Goal: Task Accomplishment & Management: Use online tool/utility

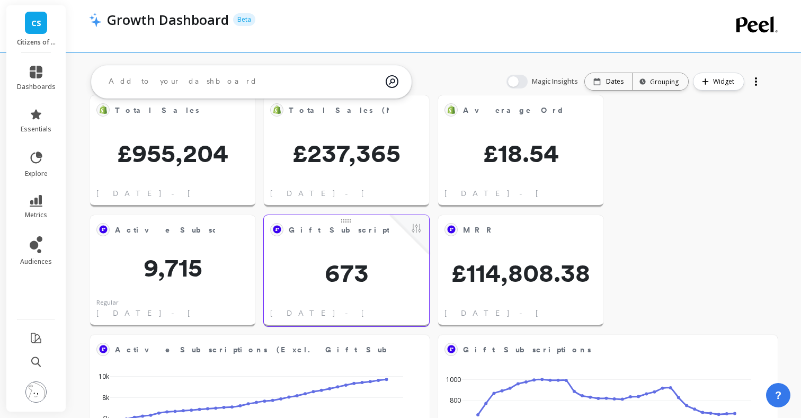
scroll to position [25, 0]
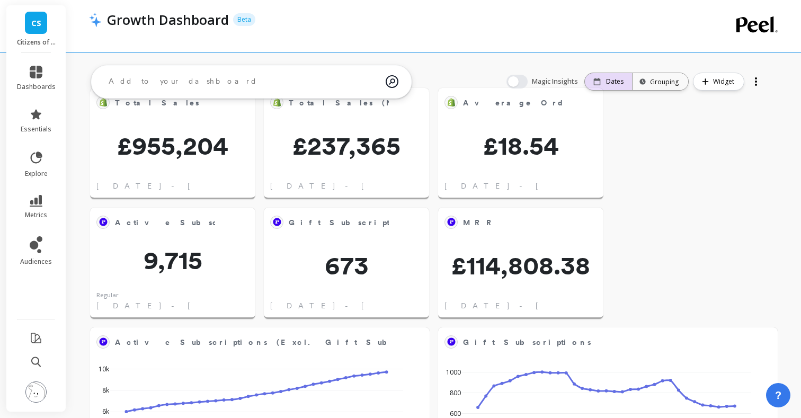
click at [623, 80] on p "Dates" at bounding box center [614, 81] width 17 height 8
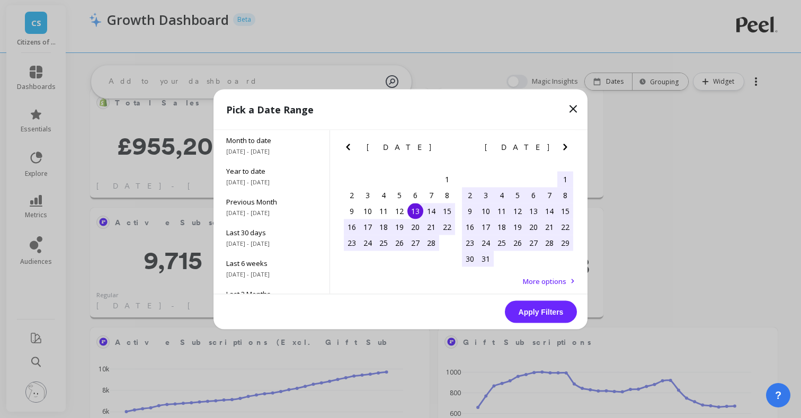
click at [566, 148] on icon "Next Month" at bounding box center [565, 147] width 4 height 6
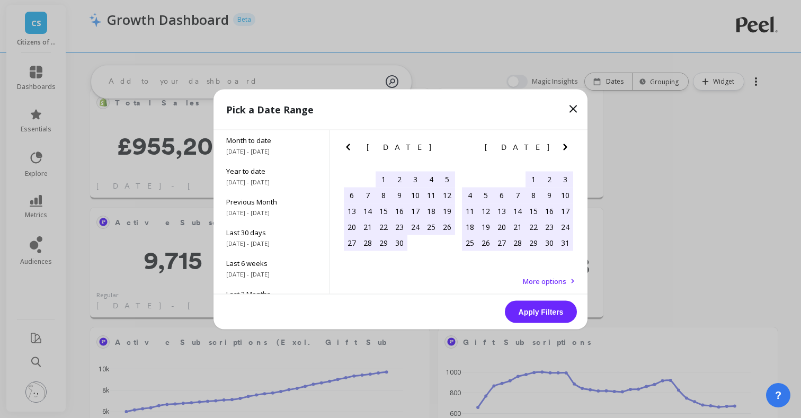
click at [566, 148] on icon "Next Month" at bounding box center [565, 147] width 4 height 6
click at [533, 241] on div "31" at bounding box center [534, 243] width 16 height 16
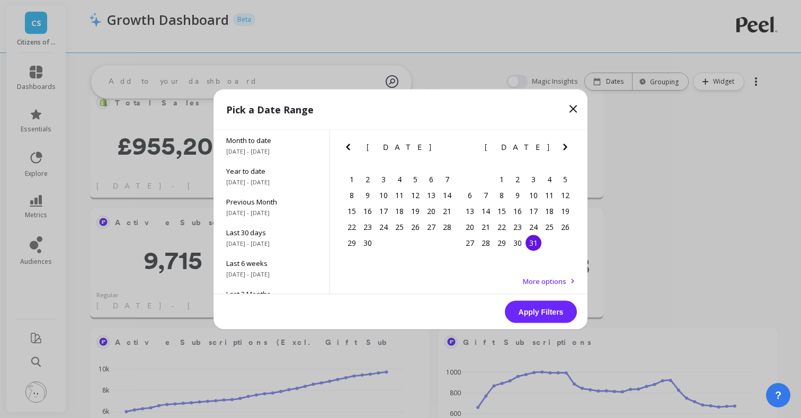
click at [543, 312] on button "Apply Filters" at bounding box center [541, 311] width 72 height 22
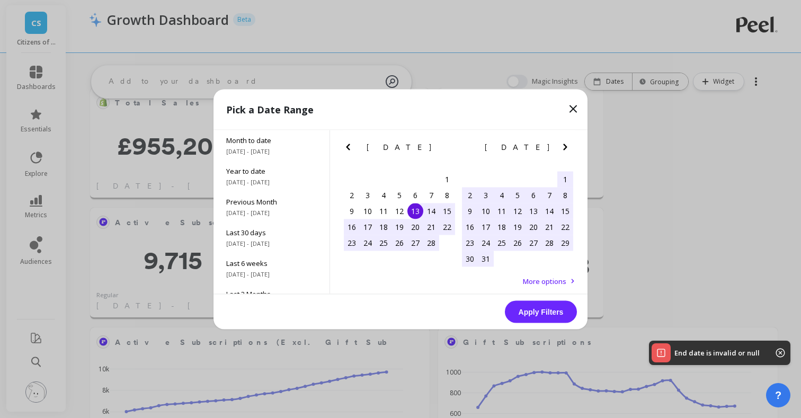
click at [543, 312] on button "Apply Filters" at bounding box center [541, 311] width 72 height 22
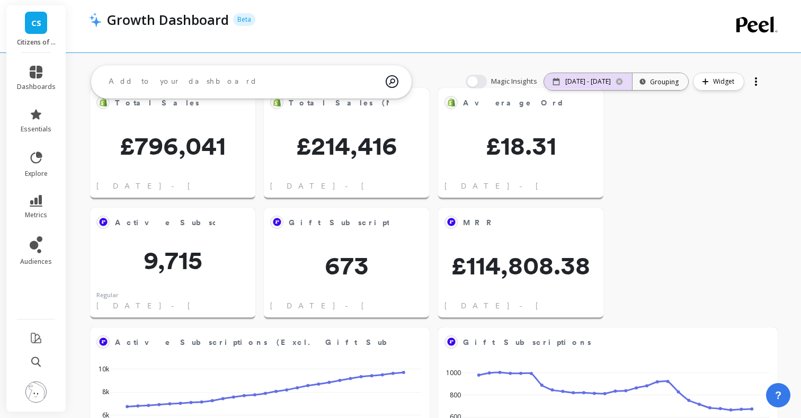
click at [619, 84] on icon at bounding box center [619, 81] width 7 height 7
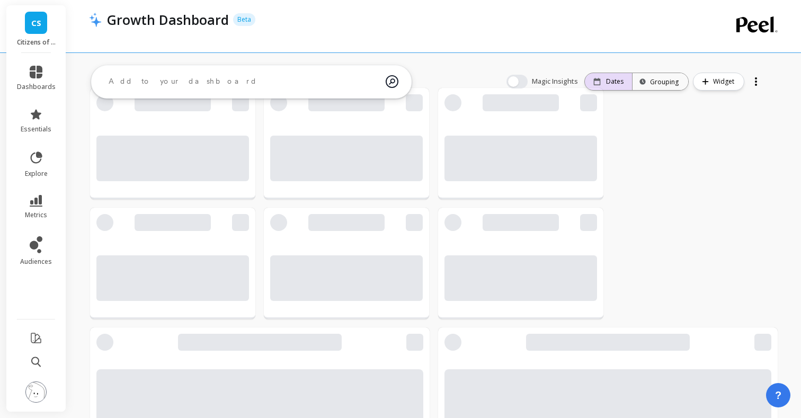
click at [610, 80] on p "Dates" at bounding box center [614, 81] width 17 height 8
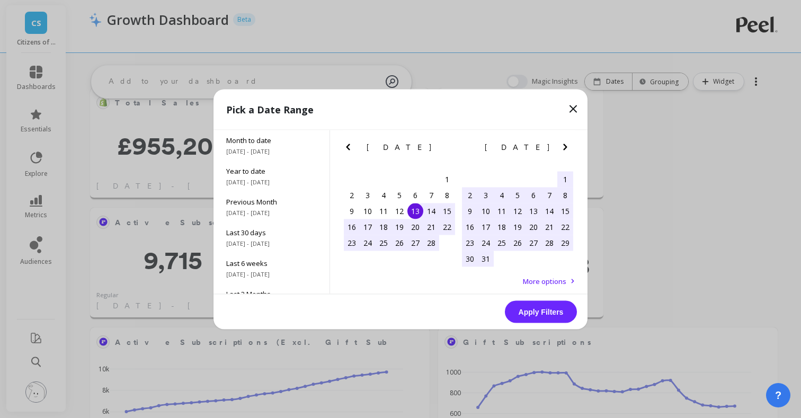
click at [563, 147] on icon "Next Month" at bounding box center [565, 146] width 13 height 13
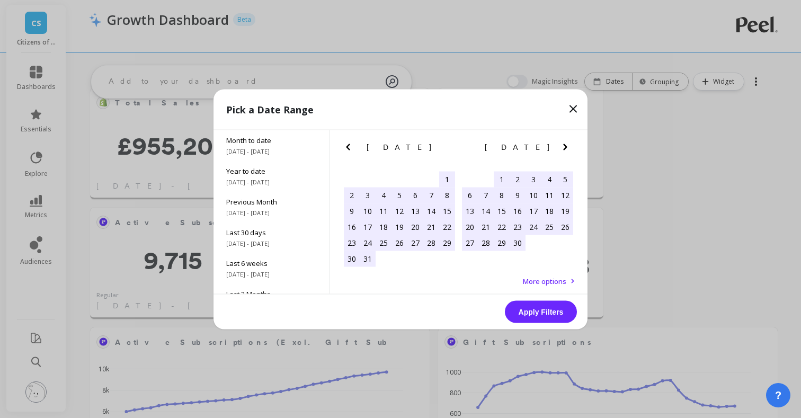
click at [563, 147] on icon "Next Month" at bounding box center [565, 146] width 13 height 13
click at [533, 244] on div "31" at bounding box center [534, 243] width 16 height 16
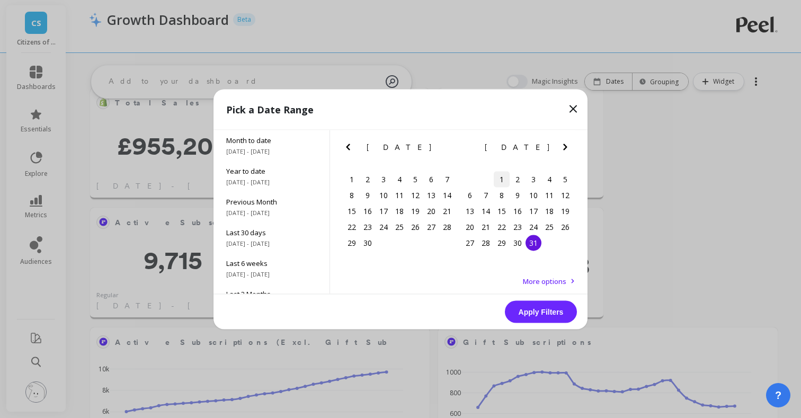
click at [501, 175] on div "1" at bounding box center [502, 179] width 16 height 16
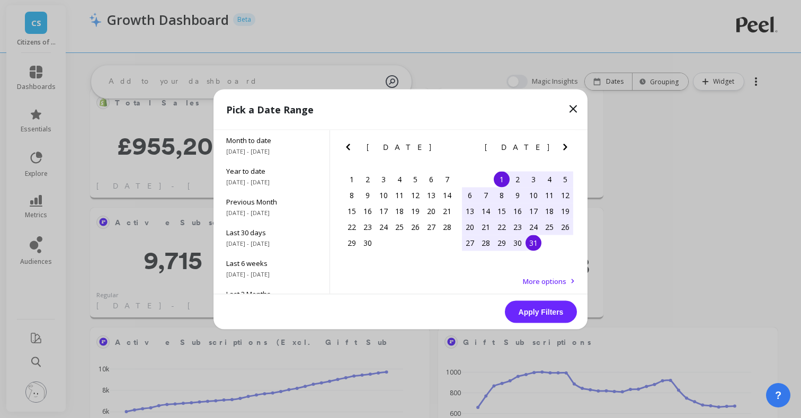
click at [534, 243] on div "31" at bounding box center [534, 243] width 16 height 16
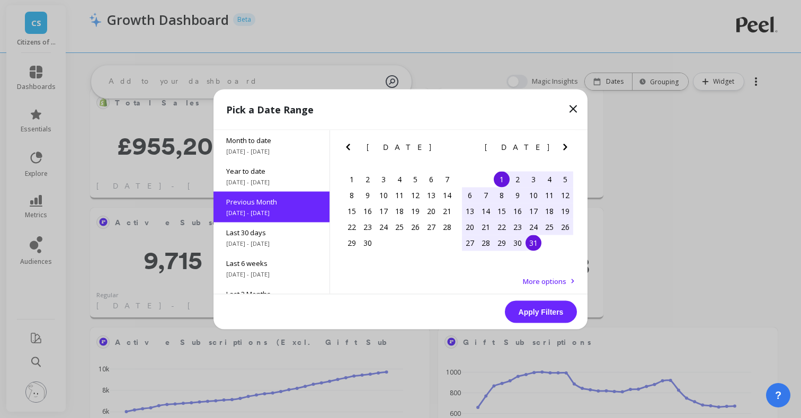
click at [534, 244] on div "31" at bounding box center [534, 243] width 16 height 16
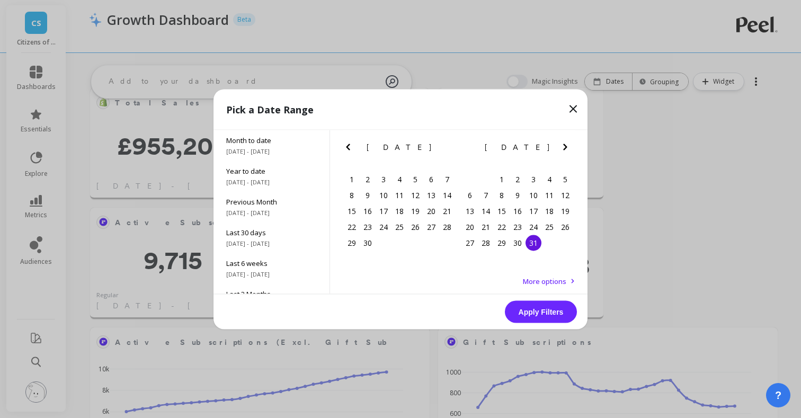
click at [534, 244] on div "31" at bounding box center [534, 243] width 16 height 16
click at [539, 311] on button "Apply Filters" at bounding box center [541, 311] width 72 height 22
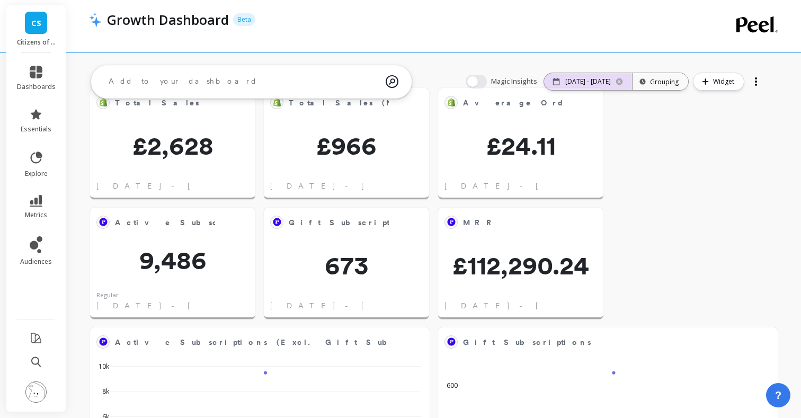
click at [619, 81] on icon at bounding box center [619, 81] width 8 height 8
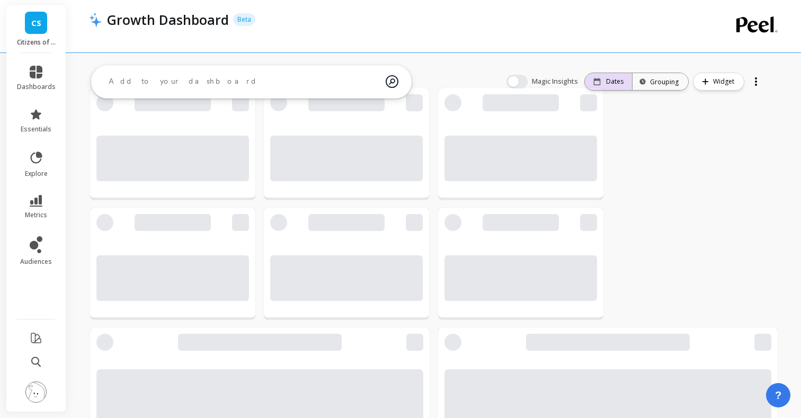
click at [616, 77] on p "Dates" at bounding box center [614, 81] width 17 height 8
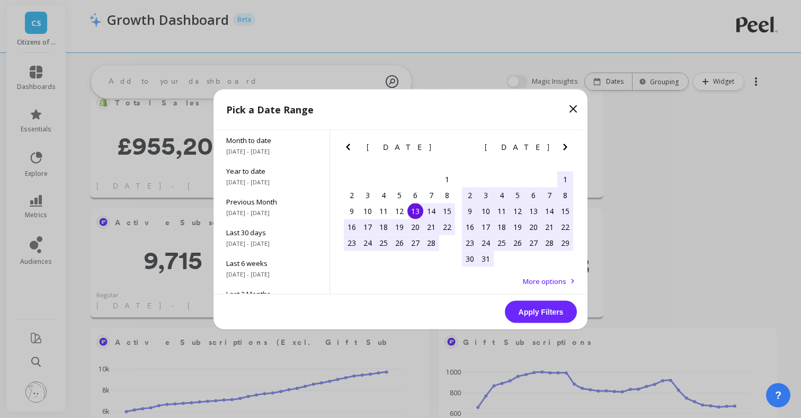
click at [350, 150] on icon "Previous Month" at bounding box center [348, 146] width 13 height 13
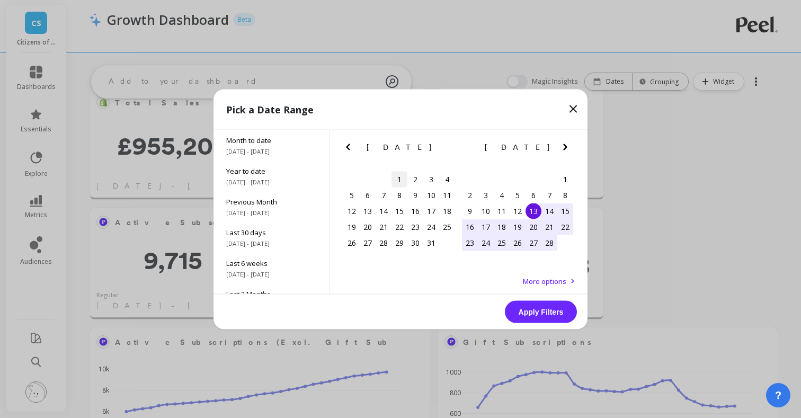
click at [400, 183] on div "1" at bounding box center [400, 179] width 16 height 16
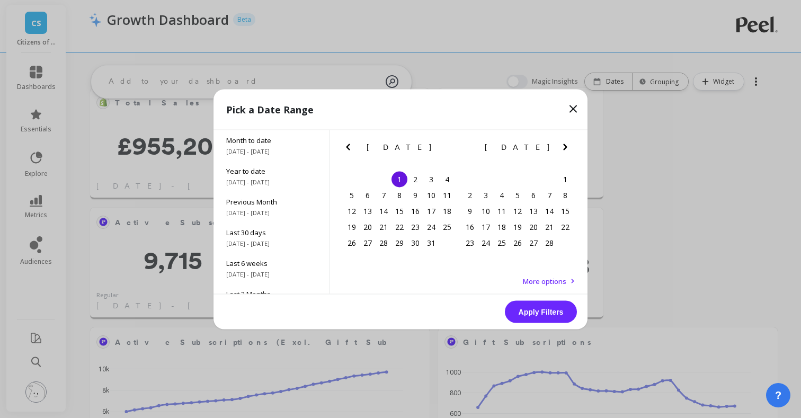
click at [565, 149] on icon "Next Month" at bounding box center [565, 146] width 13 height 13
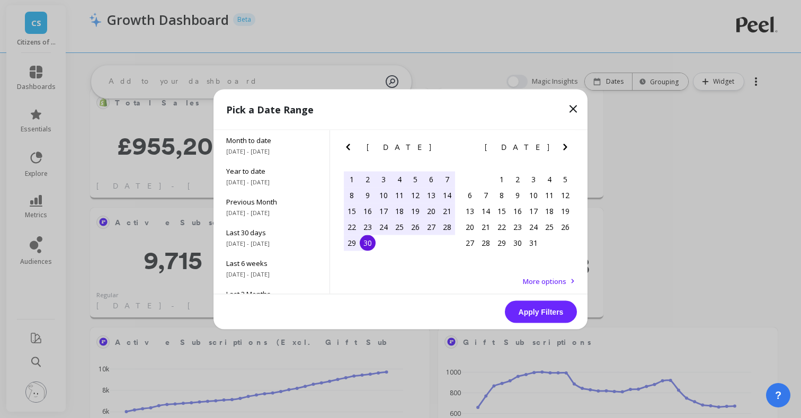
click at [369, 245] on div "30" at bounding box center [368, 243] width 16 height 16
click at [552, 311] on button "Apply Filters" at bounding box center [541, 311] width 72 height 22
